Goal: Task Accomplishment & Management: Manage account settings

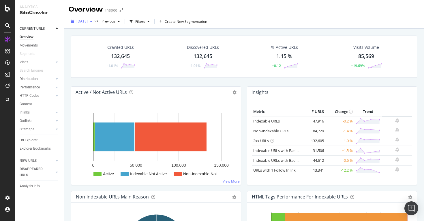
click at [88, 22] on span "2025 May. 14th" at bounding box center [81, 21] width 11 height 5
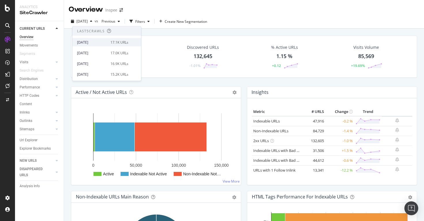
click at [91, 41] on div "2025 Sep. 20th" at bounding box center [92, 41] width 30 height 5
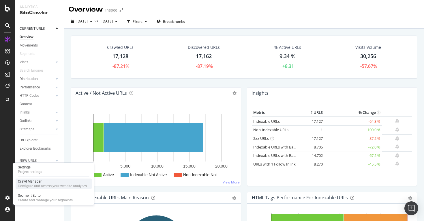
click at [34, 184] on div "Configure and access your website analyses" at bounding box center [52, 185] width 69 height 5
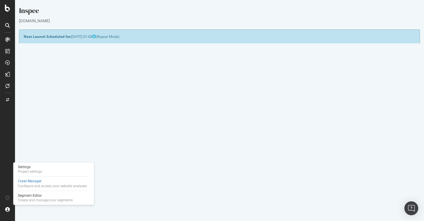
click at [240, 155] on link "Settings" at bounding box center [238, 155] width 13 height 5
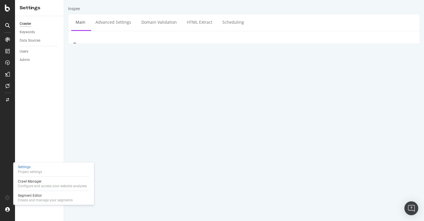
click at [171, 74] on textarea "https://www.inspee.com/" at bounding box center [273, 79] width 284 height 19
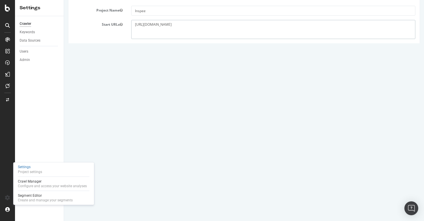
scroll to position [50, 0]
type textarea "https://www.inspee.nl/"
click at [233, 156] on input "www.inspee.com" at bounding box center [238, 155] width 67 height 10
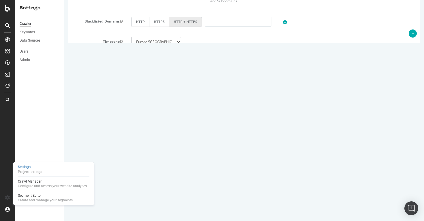
scroll to position [242, 0]
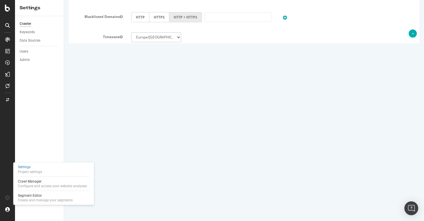
type input "www.inspee.nl"
click at [172, 149] on textarea "https://www.inspee.com/fr-FR/sitemap_index.xml" at bounding box center [273, 158] width 284 height 29
paste textarea "nl/sitemap"
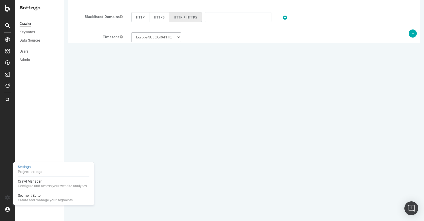
type textarea "https://www.inspee.nl/sitemap.xml"
click at [219, 203] on button "Save" at bounding box center [222, 201] width 14 height 9
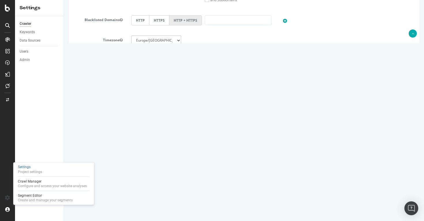
scroll to position [312, 0]
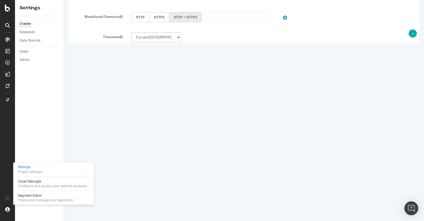
click at [219, 200] on button "Save" at bounding box center [222, 201] width 14 height 9
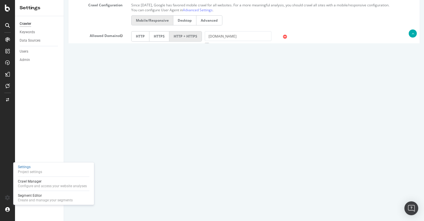
scroll to position [262, 0]
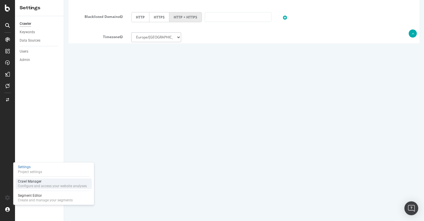
click at [52, 182] on div "Crawl Manager" at bounding box center [52, 181] width 69 height 5
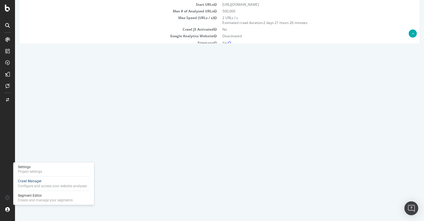
scroll to position [89, 0]
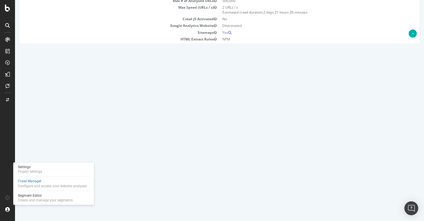
click at [396, 122] on icon at bounding box center [394, 121] width 4 height 4
click at [376, 129] on link "Add name" at bounding box center [373, 130] width 46 height 8
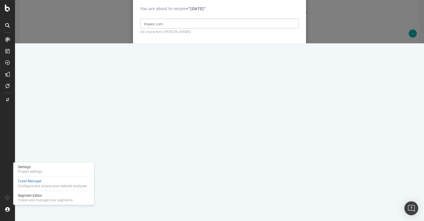
type input "Inspee_com"
click at [291, 55] on input "Save" at bounding box center [290, 50] width 18 height 9
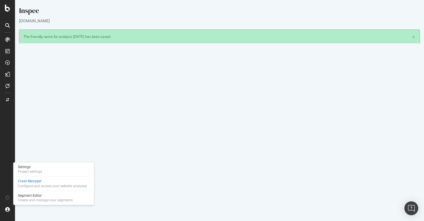
scroll to position [0, 0]
click at [217, 175] on button "Yes! Start Now" at bounding box center [212, 175] width 36 height 9
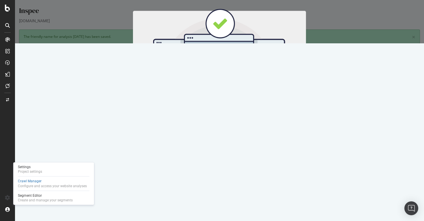
click at [237, 96] on button "Start Now" at bounding box center [229, 96] width 25 height 10
